Goal: Task Accomplishment & Management: Use online tool/utility

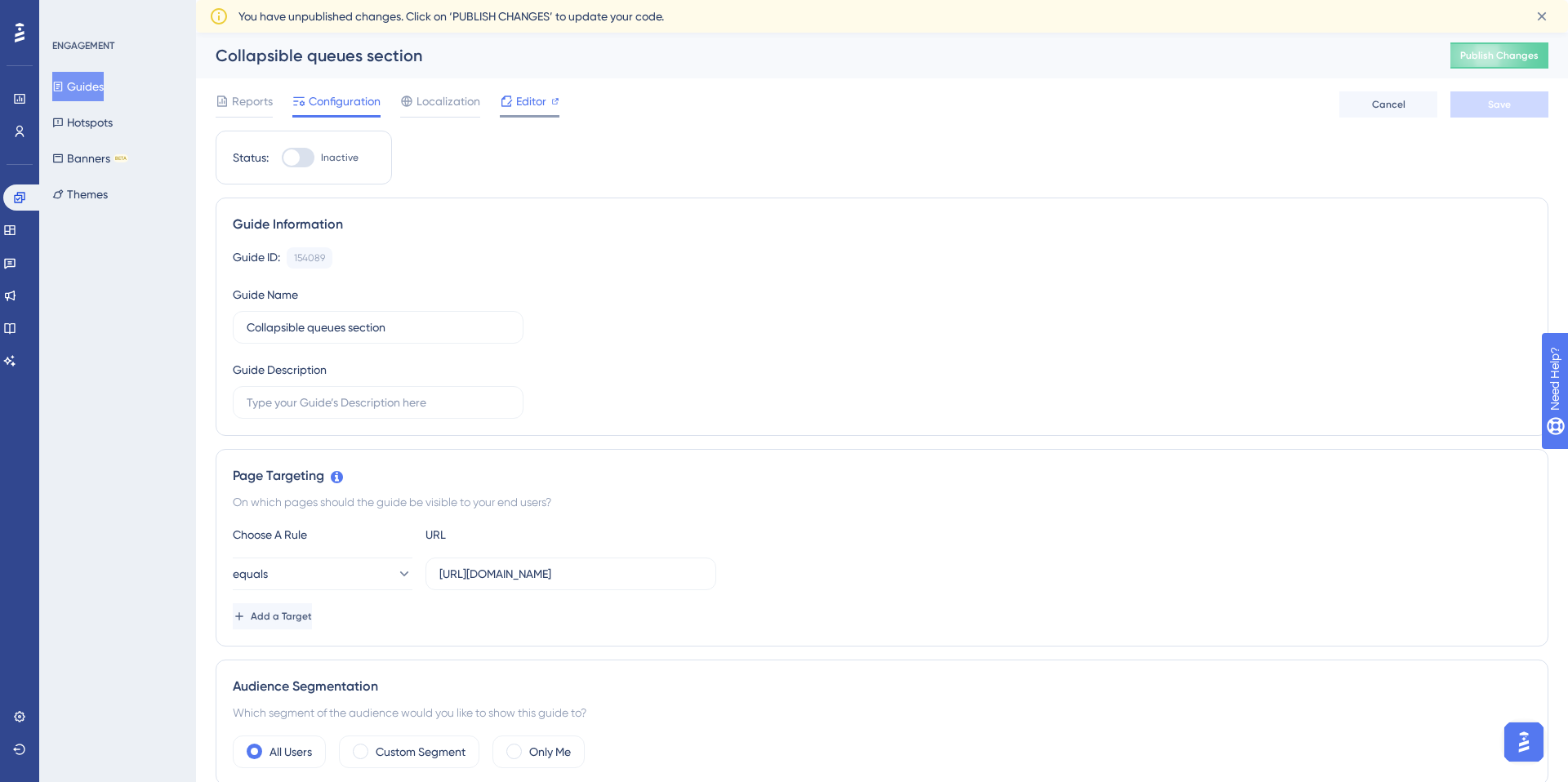
click at [531, 109] on span "Editor" at bounding box center [531, 101] width 30 height 20
click at [536, 104] on span "Editor" at bounding box center [531, 101] width 30 height 20
